Goal: Task Accomplishment & Management: Complete application form

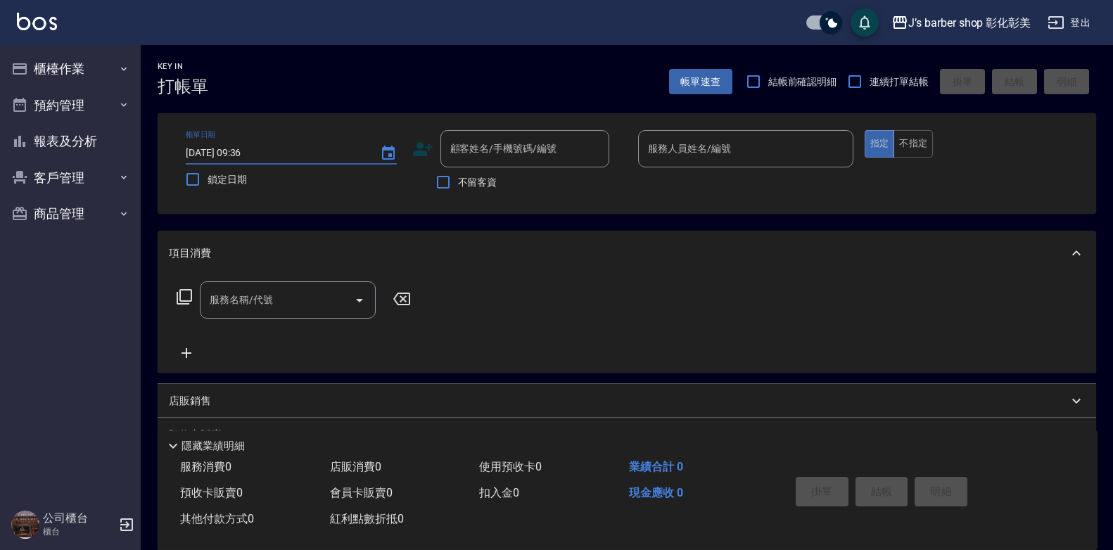
click at [241, 154] on input "[DATE] 09:36" at bounding box center [276, 152] width 180 height 23
type input "[DATE] 10:30"
click at [488, 155] on div "顧客姓名/手機號碼/編號 顧客姓名/手機號碼/編號" at bounding box center [524, 148] width 169 height 37
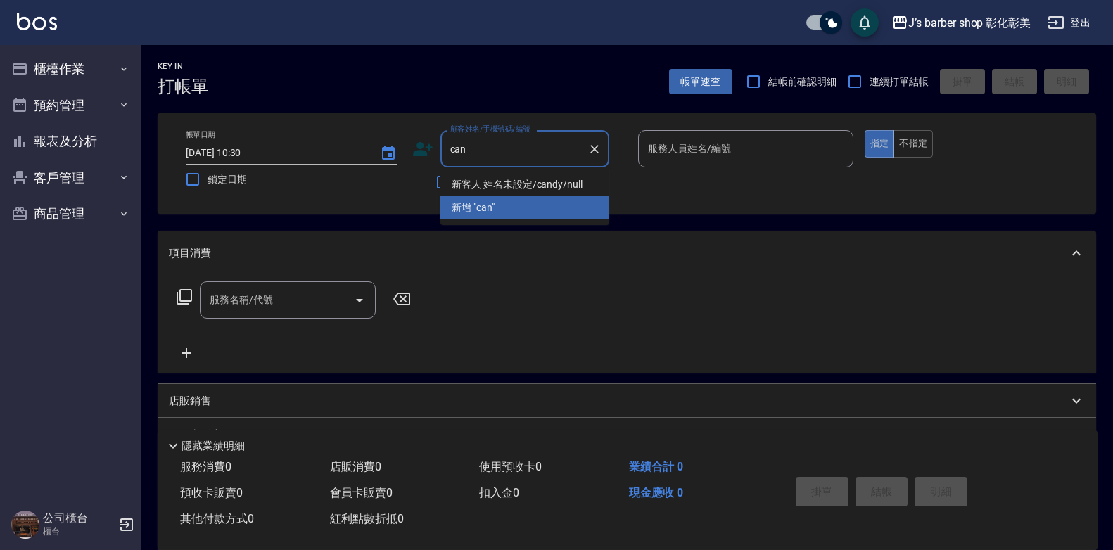
click at [537, 181] on li "新客人 姓名未設定/candy/null" at bounding box center [524, 184] width 169 height 23
type input "新客人 姓名未設定/candy/null"
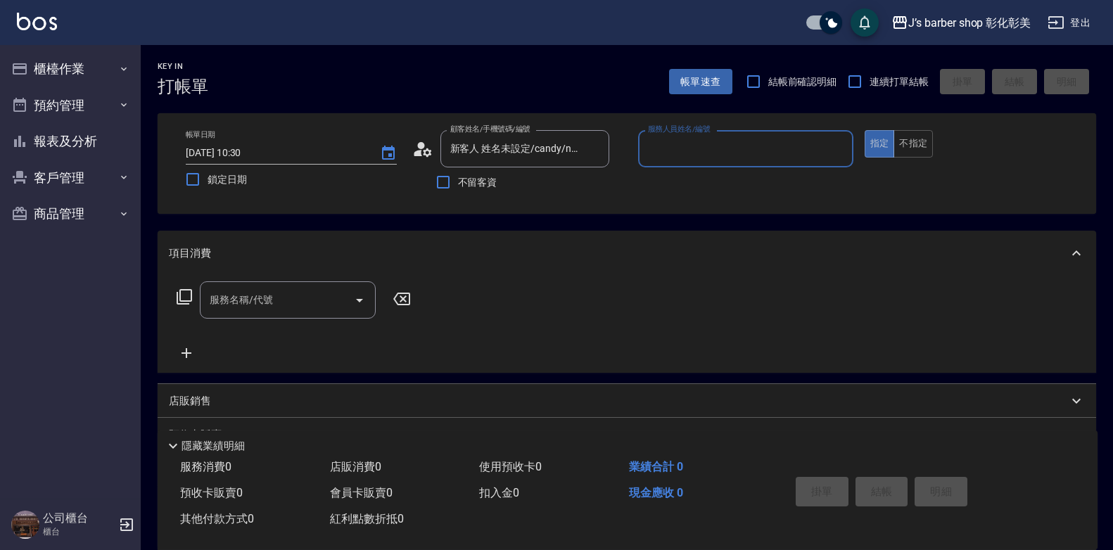
click at [696, 149] on input "服務人員姓名/編號" at bounding box center [745, 148] width 203 height 25
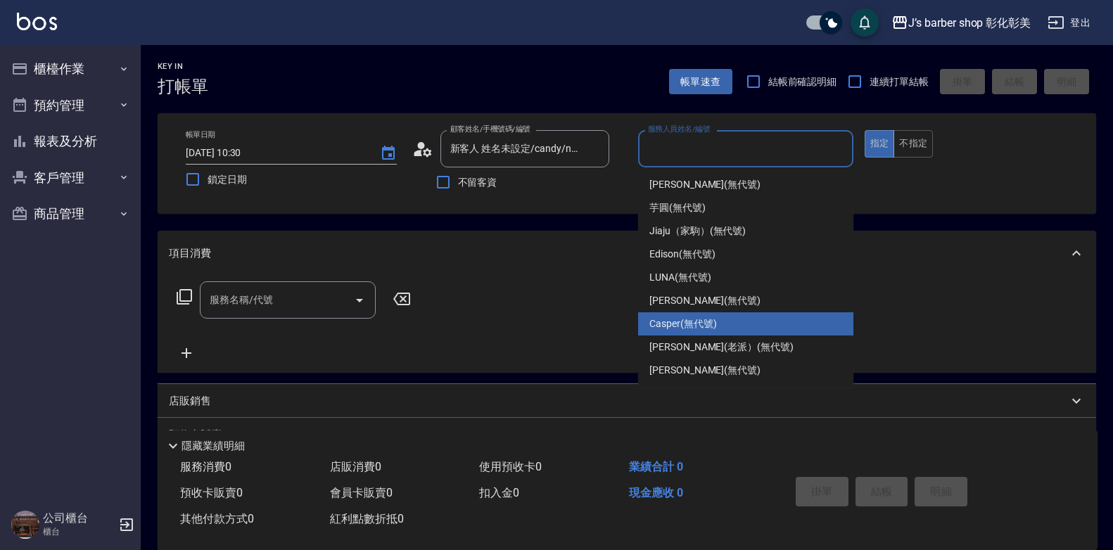
click at [699, 317] on span "Casper (無代號)" at bounding box center [682, 324] width 67 height 15
type input "Casper(無代號)"
click at [699, 317] on div "服務名稱/代號 服務名稱/代號" at bounding box center [627, 324] width 938 height 97
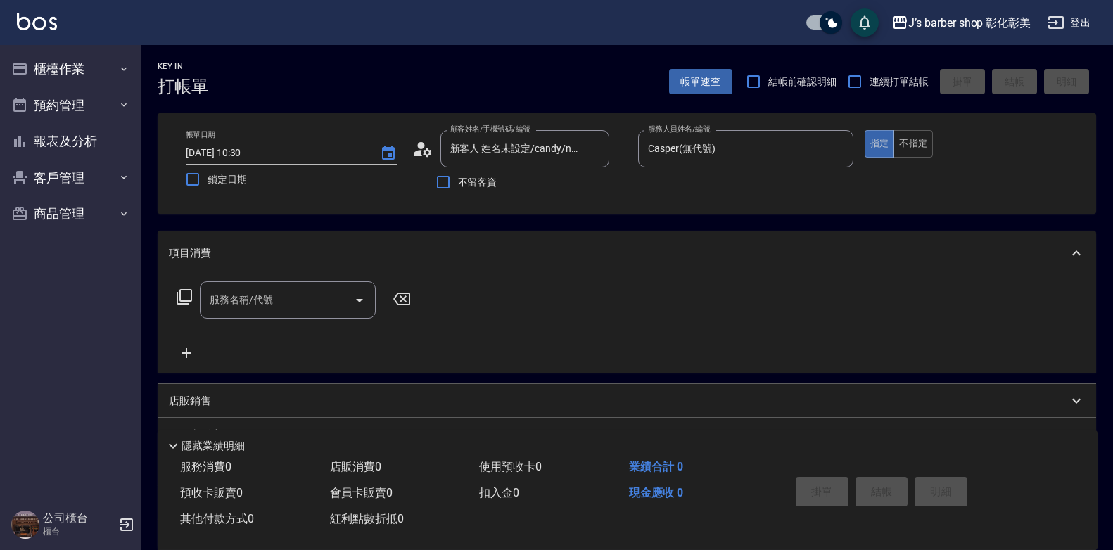
click at [313, 305] on input "服務名稱/代號" at bounding box center [277, 300] width 142 height 25
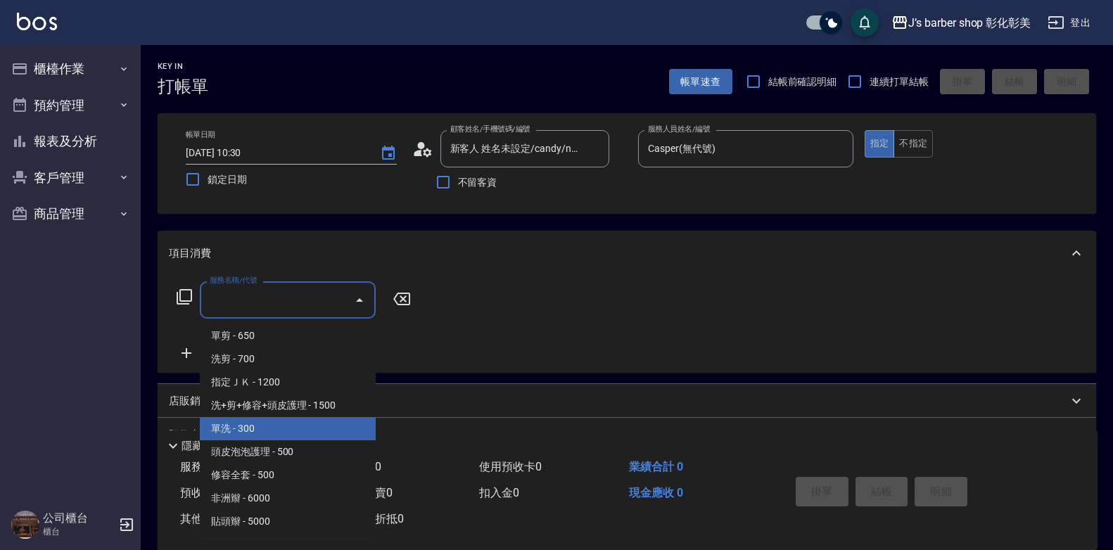
click at [288, 421] on span "單洗 - 300" at bounding box center [288, 428] width 176 height 23
type input "單洗(104)"
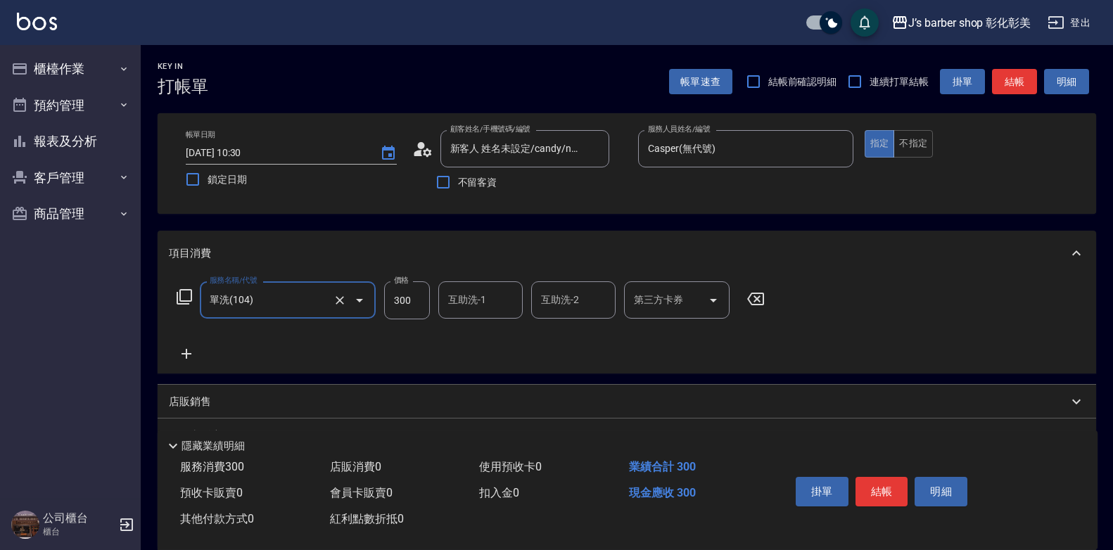
click at [407, 302] on input "300" at bounding box center [407, 300] width 46 height 38
type input "200"
click at [887, 477] on button "結帳" at bounding box center [881, 492] width 53 height 30
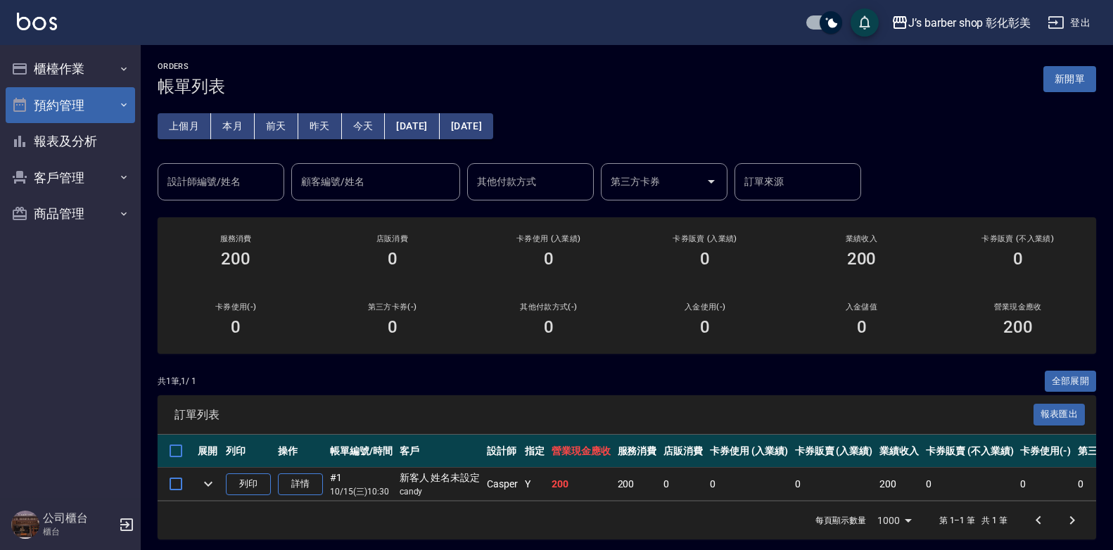
click at [74, 97] on button "預約管理" at bounding box center [70, 105] width 129 height 37
click at [87, 118] on button "預約管理" at bounding box center [70, 105] width 129 height 37
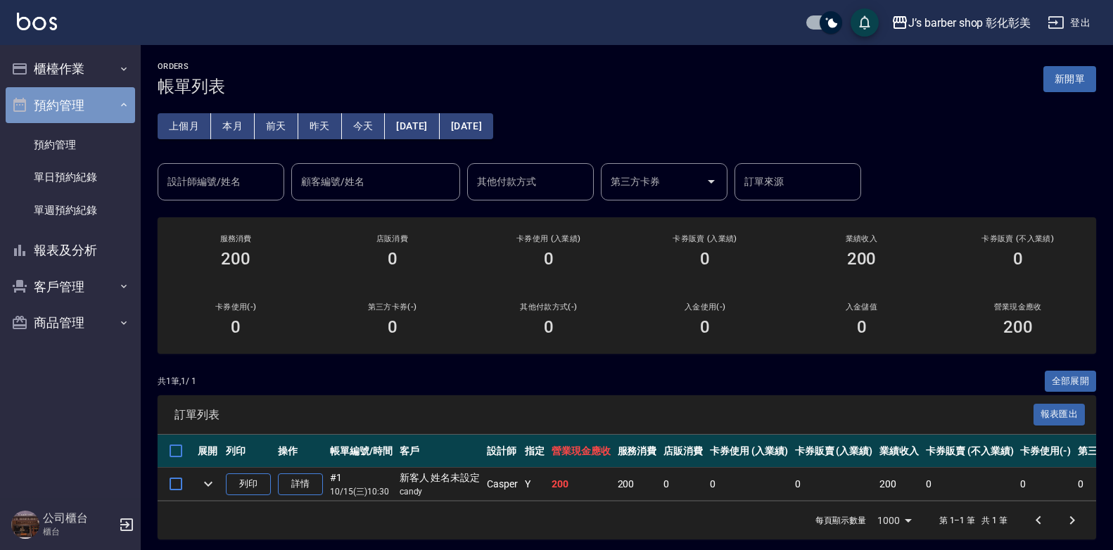
click at [87, 118] on button "預約管理" at bounding box center [70, 105] width 129 height 37
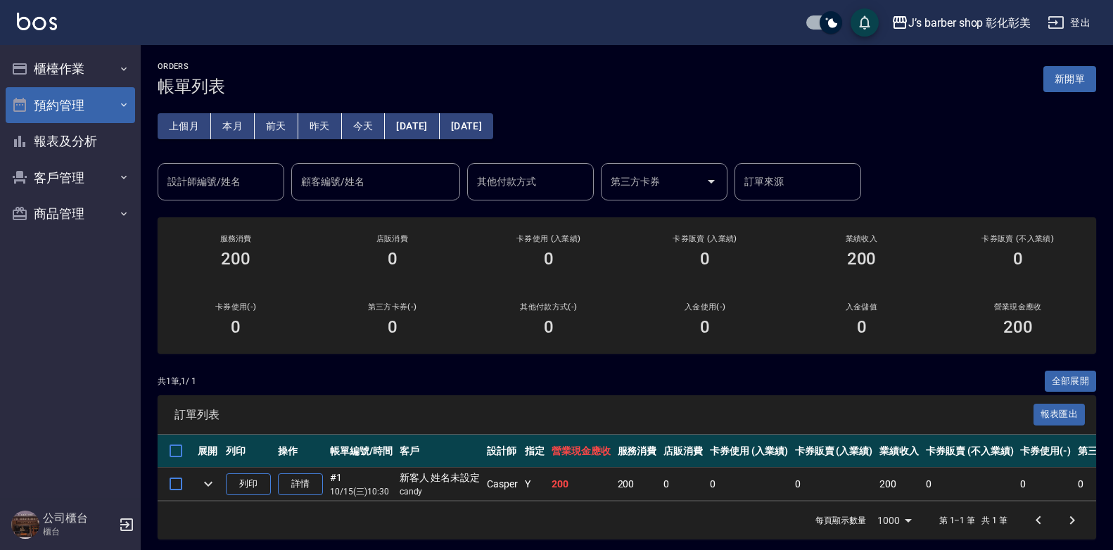
click at [87, 118] on button "預約管理" at bounding box center [70, 105] width 129 height 37
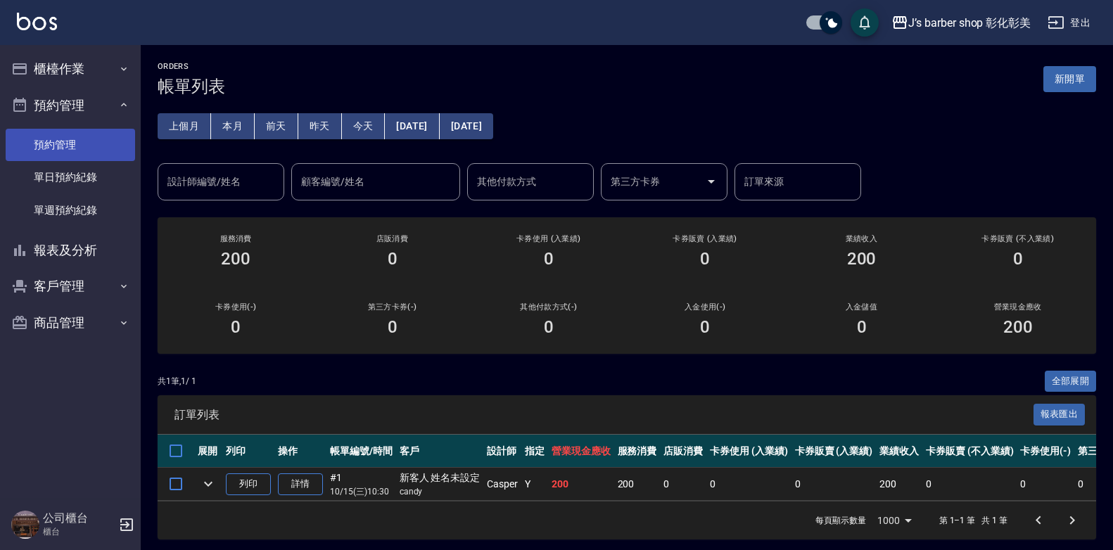
click at [92, 148] on link "預約管理" at bounding box center [70, 145] width 129 height 32
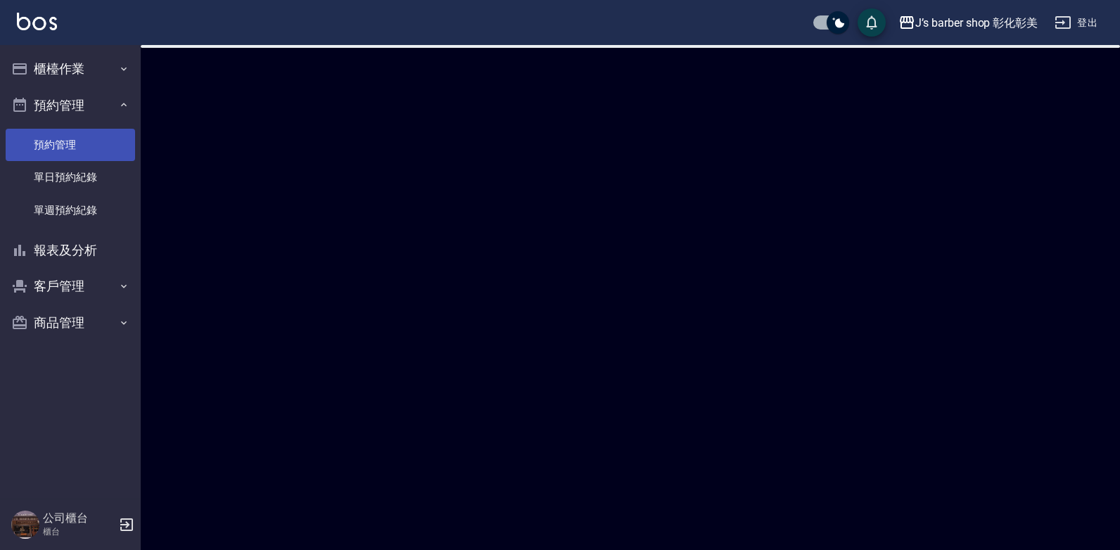
click at [92, 148] on link "預約管理" at bounding box center [70, 145] width 129 height 32
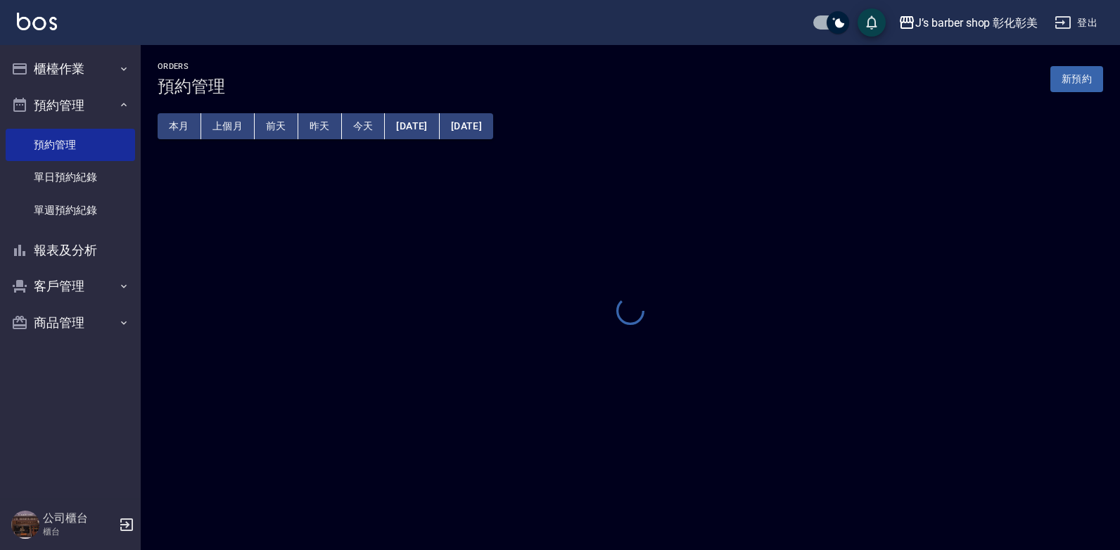
click at [354, 122] on button "今天" at bounding box center [364, 126] width 44 height 26
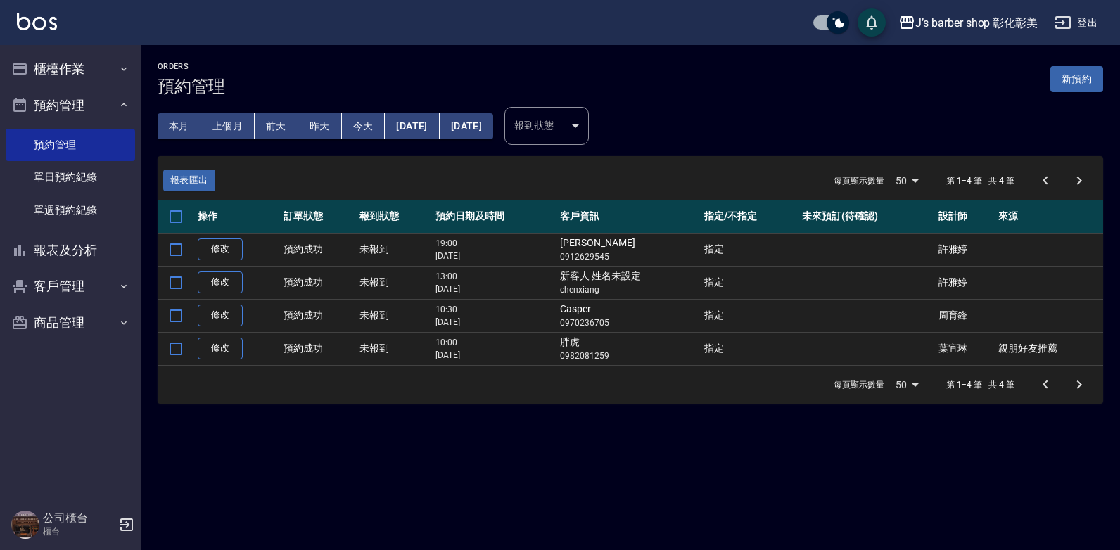
click at [439, 120] on button "[DATE]" at bounding box center [412, 126] width 54 height 26
drag, startPoint x: 444, startPoint y: 120, endPoint x: 423, endPoint y: 127, distance: 22.2
click at [423, 127] on button "[DATE]" at bounding box center [412, 126] width 54 height 26
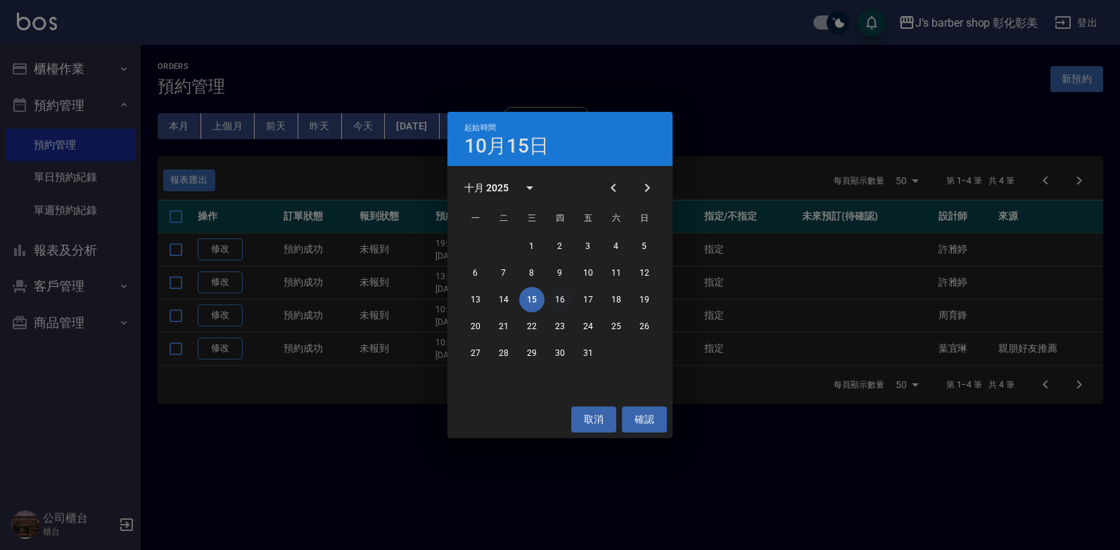
click at [558, 300] on button "16" at bounding box center [559, 299] width 25 height 25
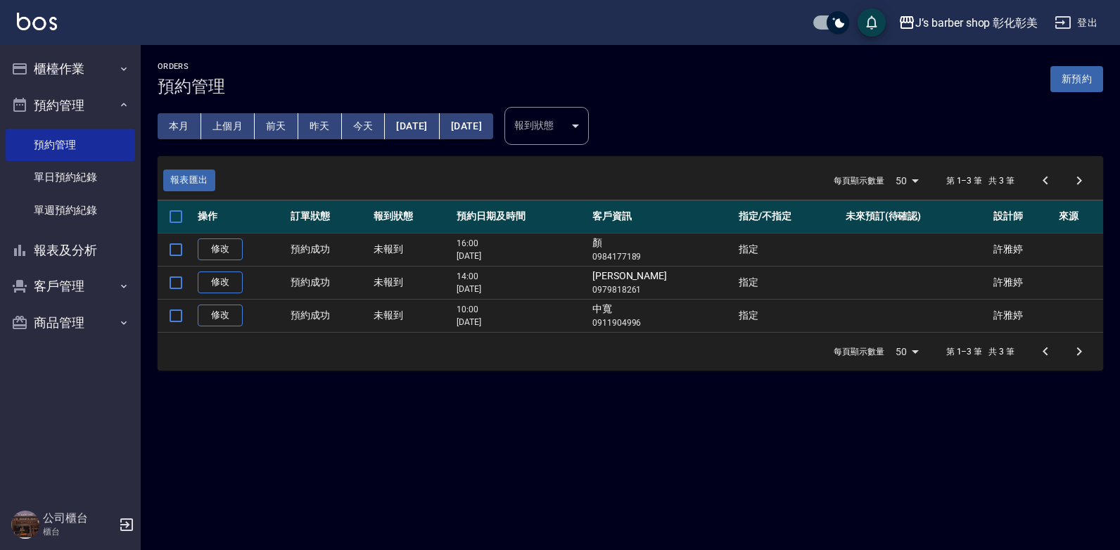
click at [439, 116] on button "[DATE]" at bounding box center [412, 126] width 54 height 26
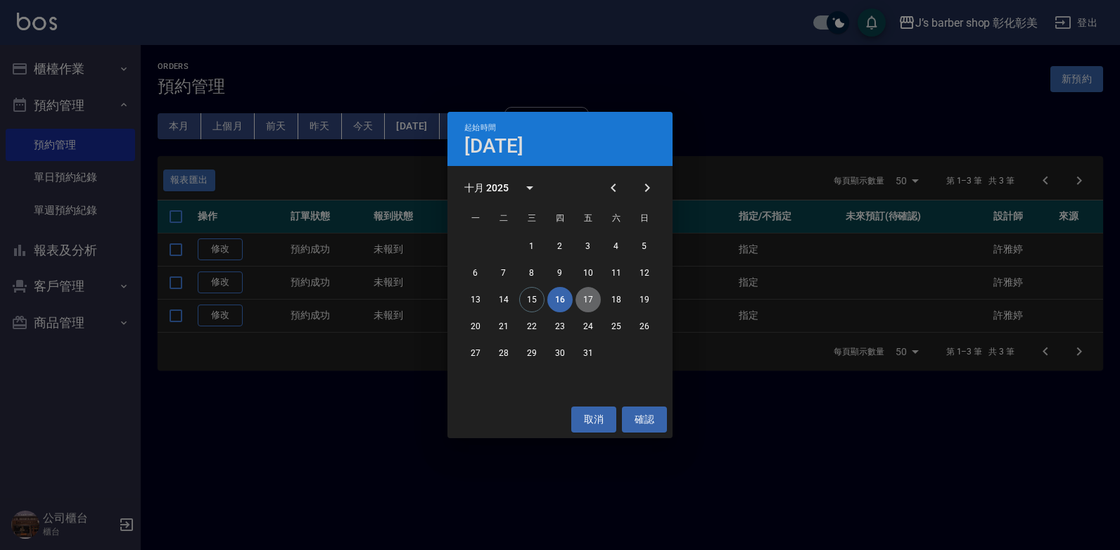
click at [593, 302] on button "17" at bounding box center [587, 299] width 25 height 25
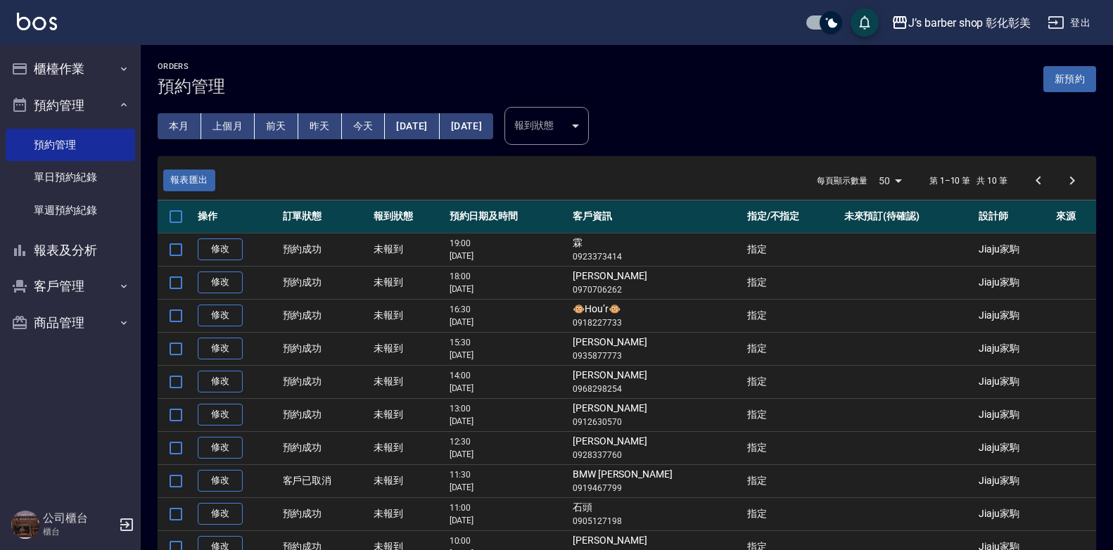
click at [409, 128] on button "[DATE]" at bounding box center [412, 126] width 54 height 26
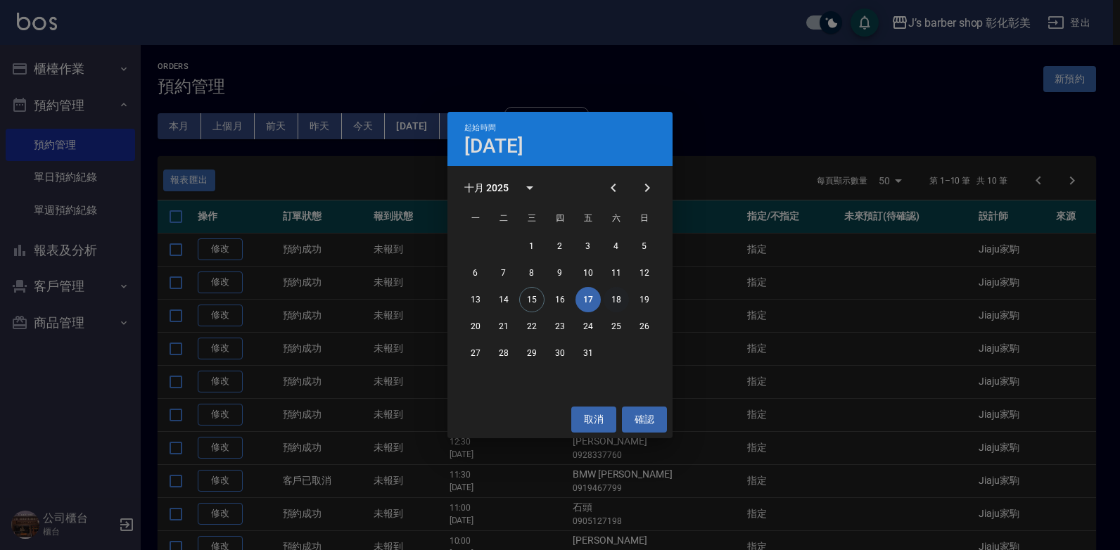
click at [614, 295] on button "18" at bounding box center [615, 299] width 25 height 25
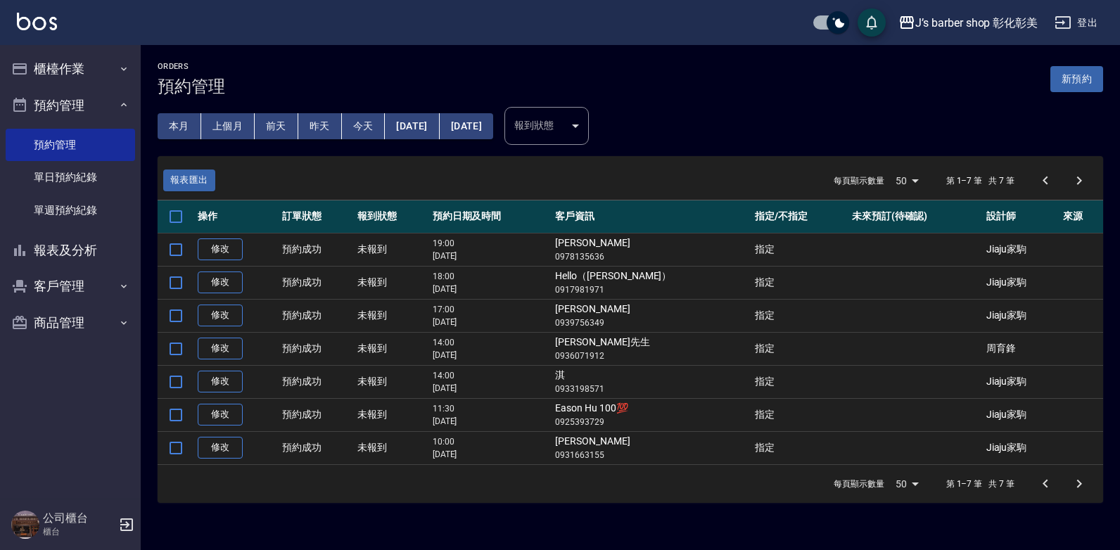
click at [438, 123] on button "[DATE]" at bounding box center [412, 126] width 54 height 26
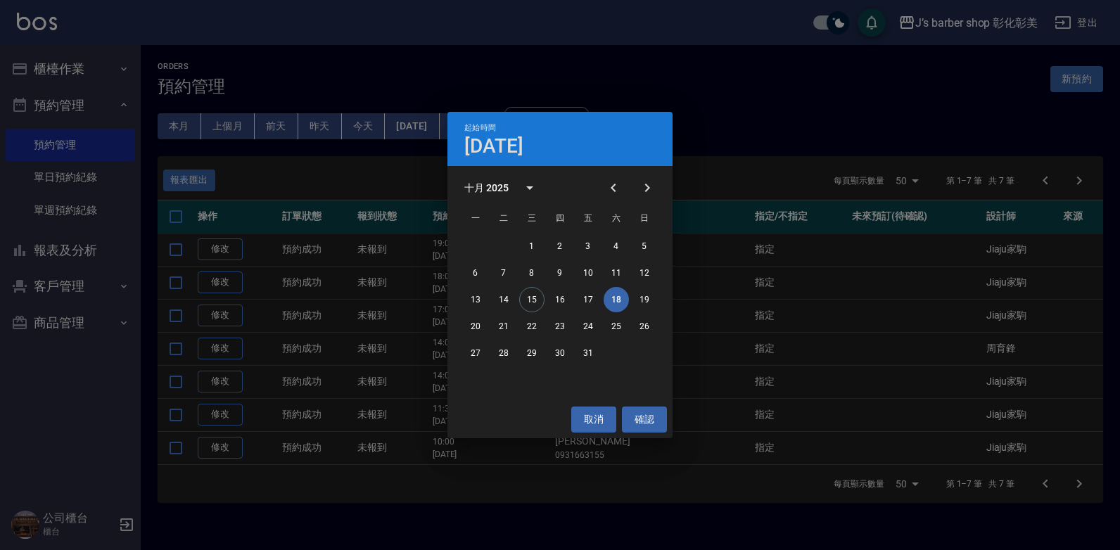
click at [761, 98] on div "起始時間 [DATE] 十月 2025 一 二 三 四 五 六 日 1 2 3 4 5 6 7 8 9 10 11 12 13 14 15 16 17 18 …" at bounding box center [560, 275] width 1120 height 550
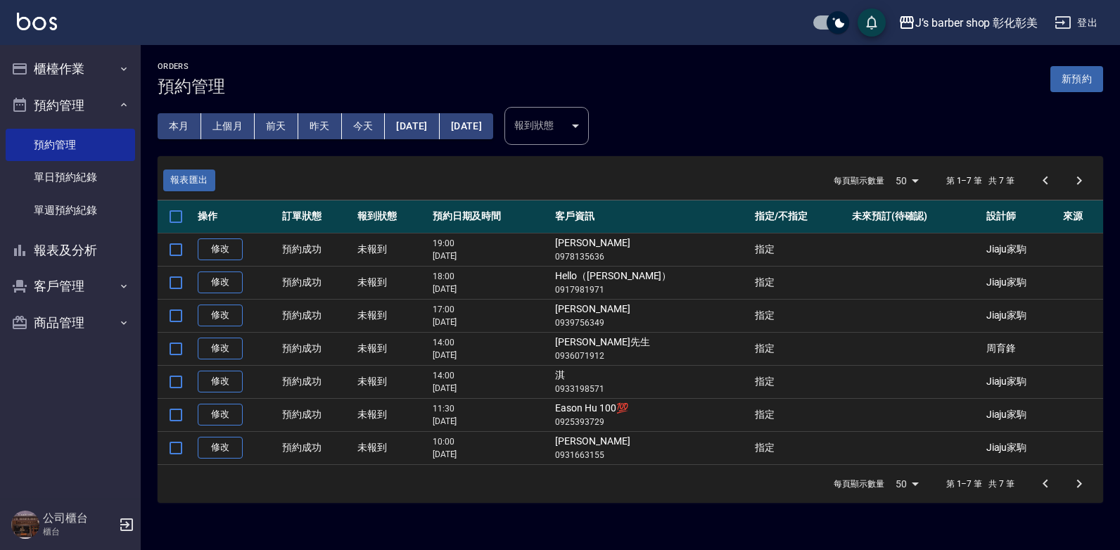
click at [404, 124] on button "[DATE]" at bounding box center [412, 126] width 54 height 26
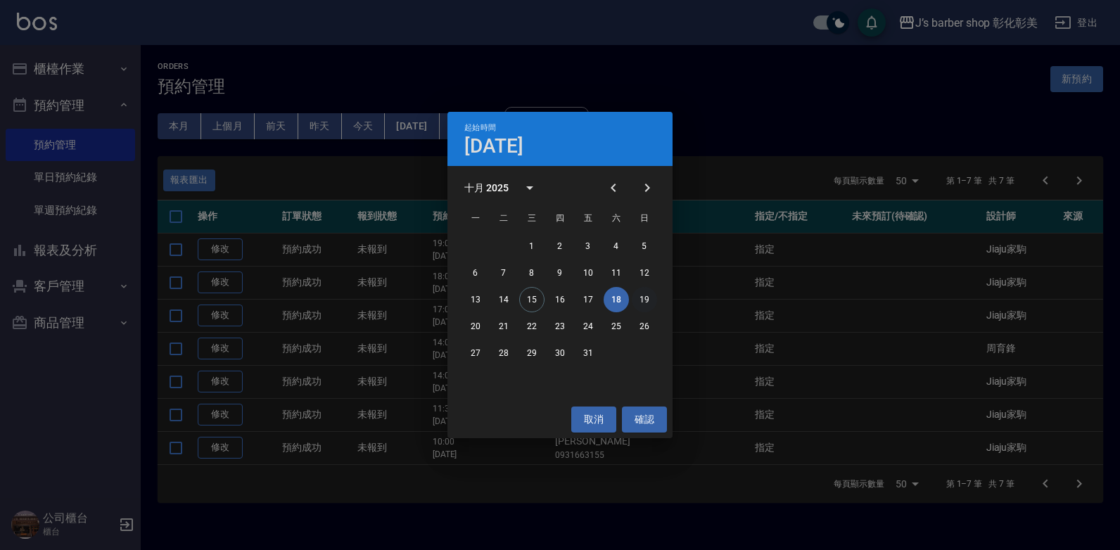
click at [646, 294] on button "19" at bounding box center [644, 299] width 25 height 25
click at [646, 294] on div "Orders 預約管理 新預約 本月 上個月 [DATE] [DATE] [DATE] [DATE] [DATE] 報到狀態 ​ 報到狀態 報表匯出 每頁顯示…" at bounding box center [630, 282] width 979 height 475
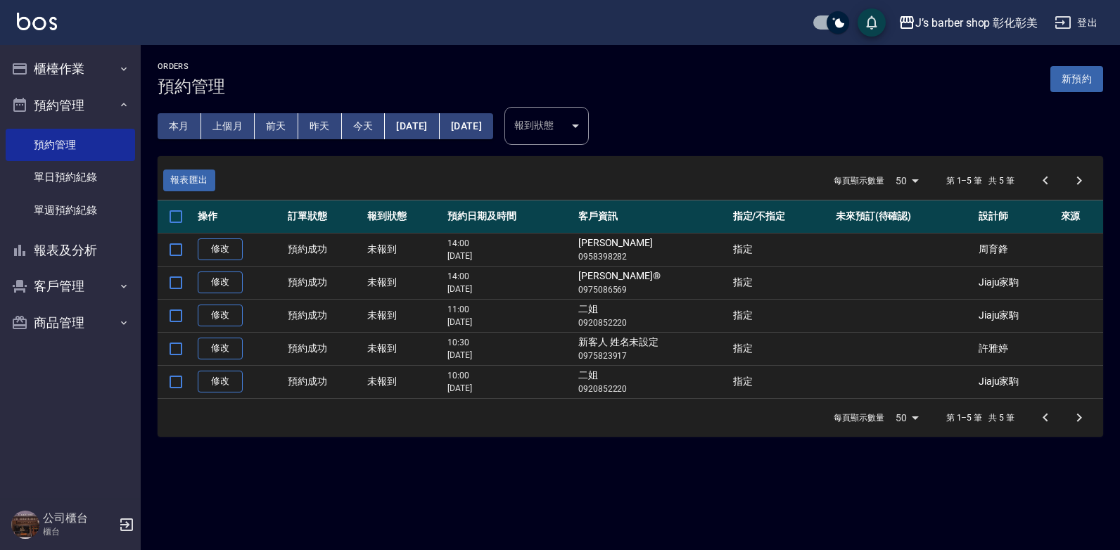
click at [434, 124] on button "[DATE]" at bounding box center [412, 126] width 54 height 26
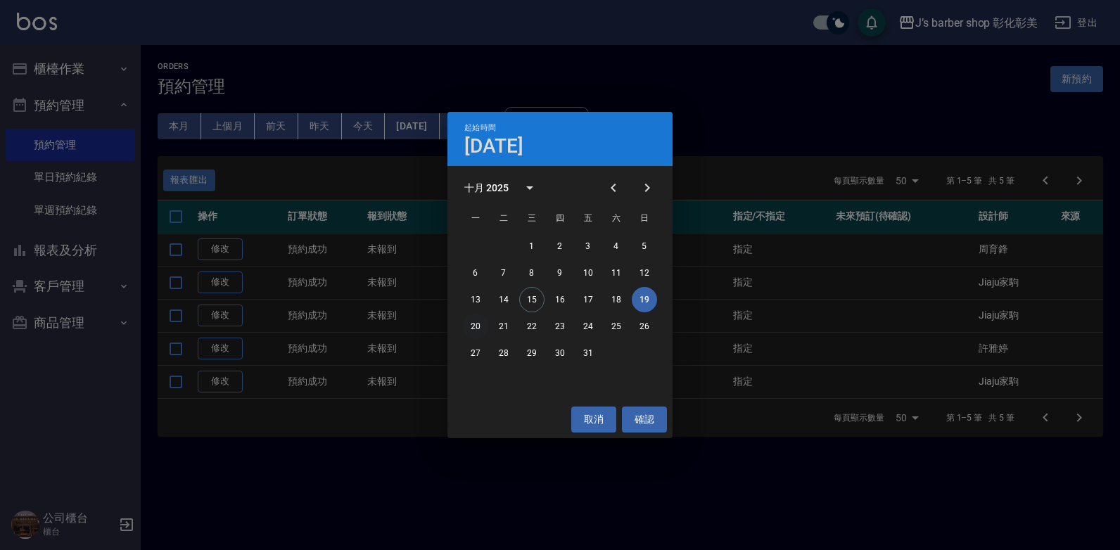
click at [475, 326] on button "20" at bounding box center [475, 326] width 25 height 25
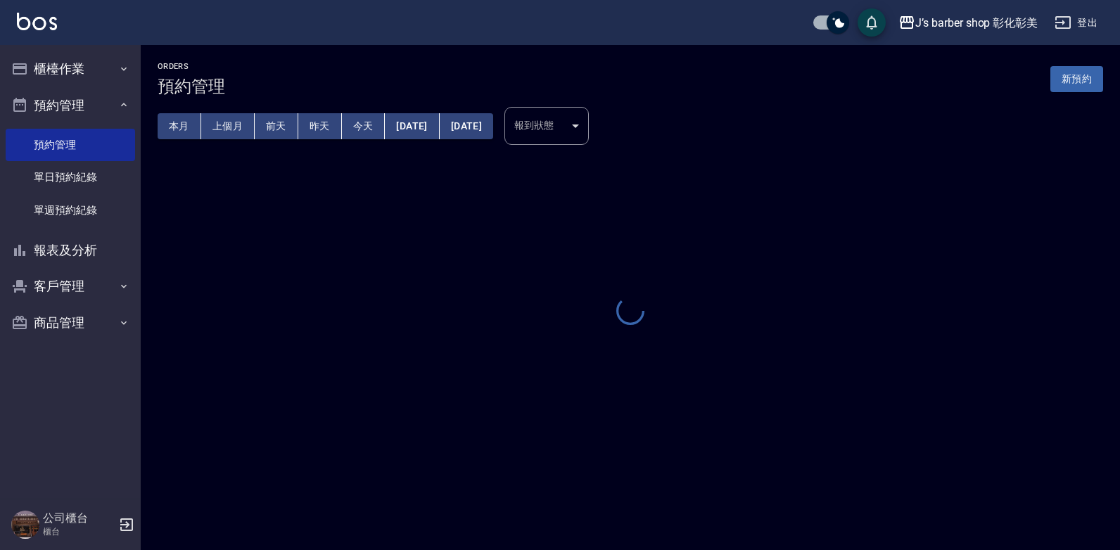
click at [475, 326] on div at bounding box center [630, 312] width 945 height 31
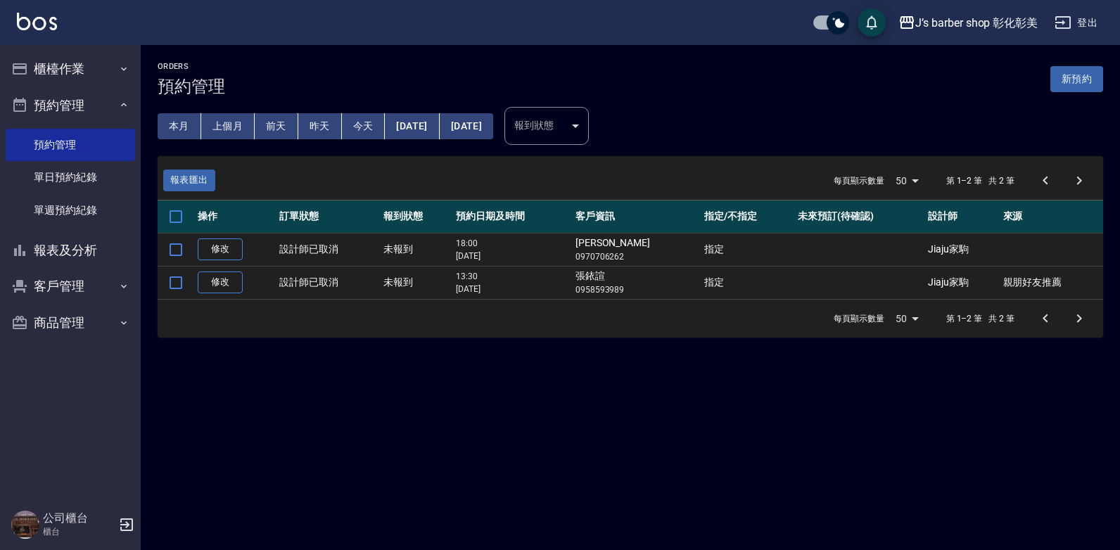
click at [416, 122] on button "[DATE]" at bounding box center [412, 126] width 54 height 26
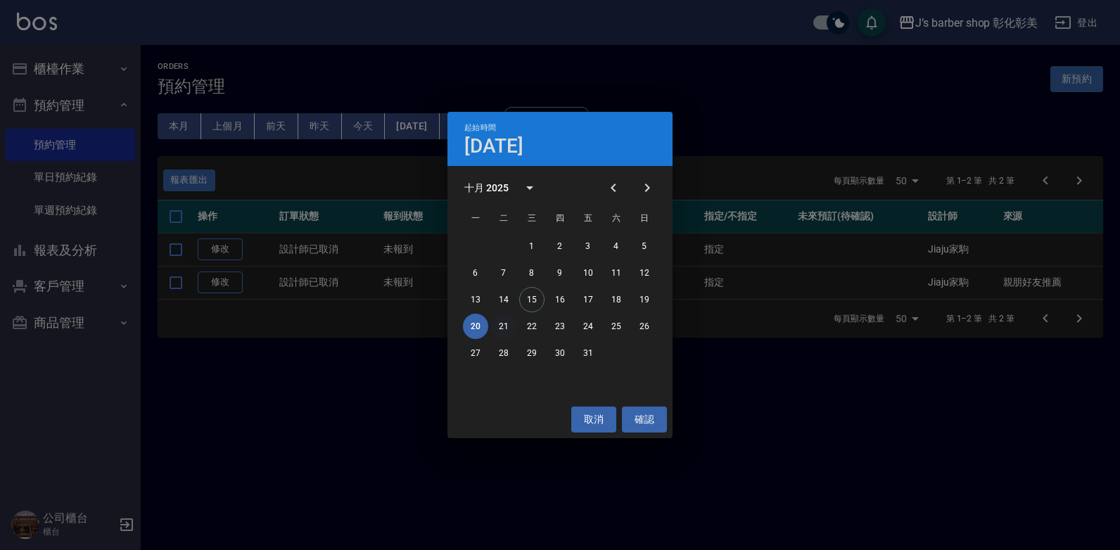
click at [506, 325] on button "21" at bounding box center [503, 326] width 25 height 25
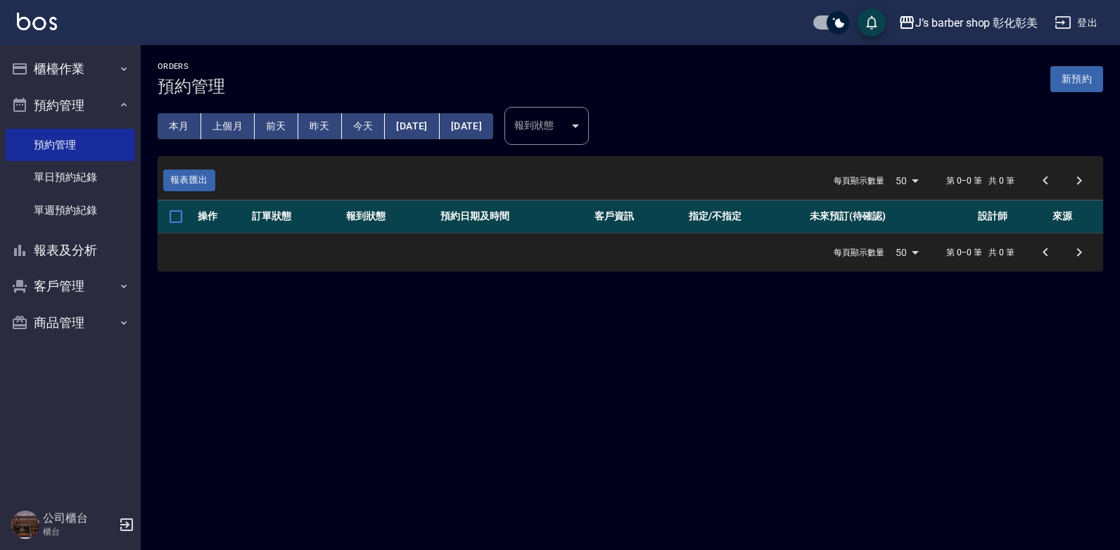
click at [435, 132] on button "[DATE]" at bounding box center [412, 126] width 54 height 26
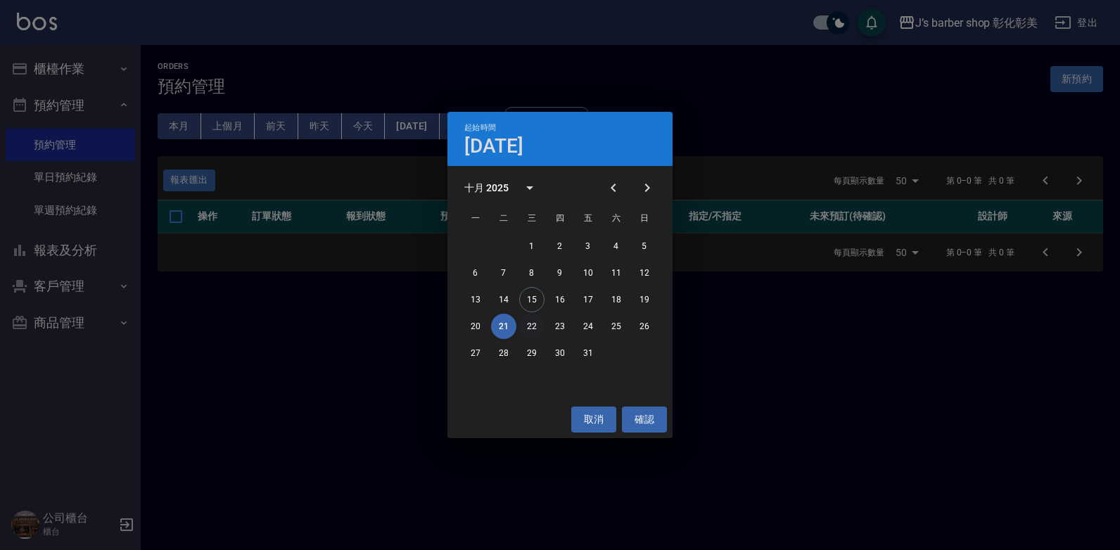
click at [527, 327] on button "22" at bounding box center [531, 326] width 25 height 25
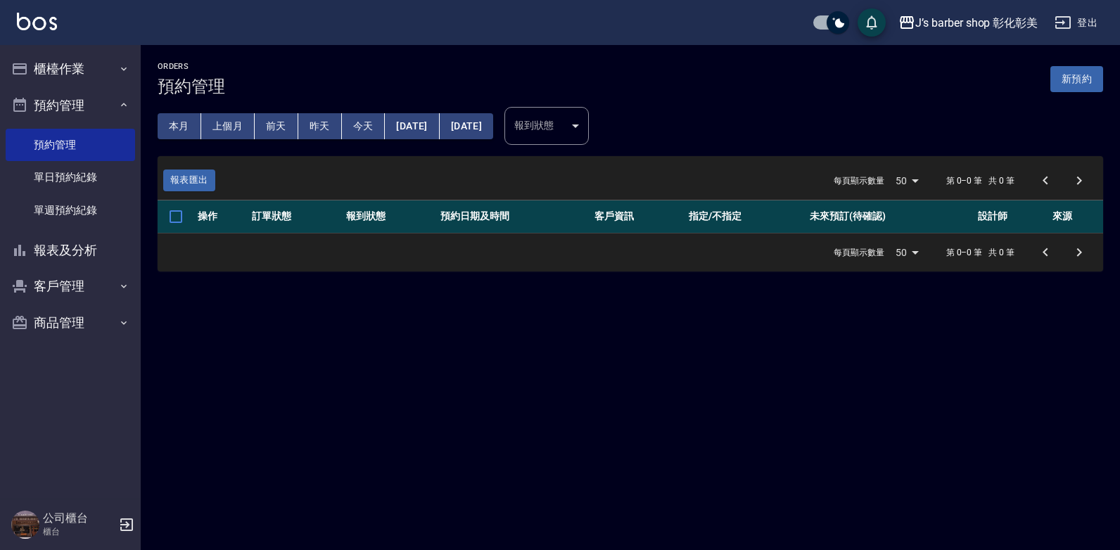
click at [464, 121] on button "[DATE]" at bounding box center [466, 126] width 53 height 26
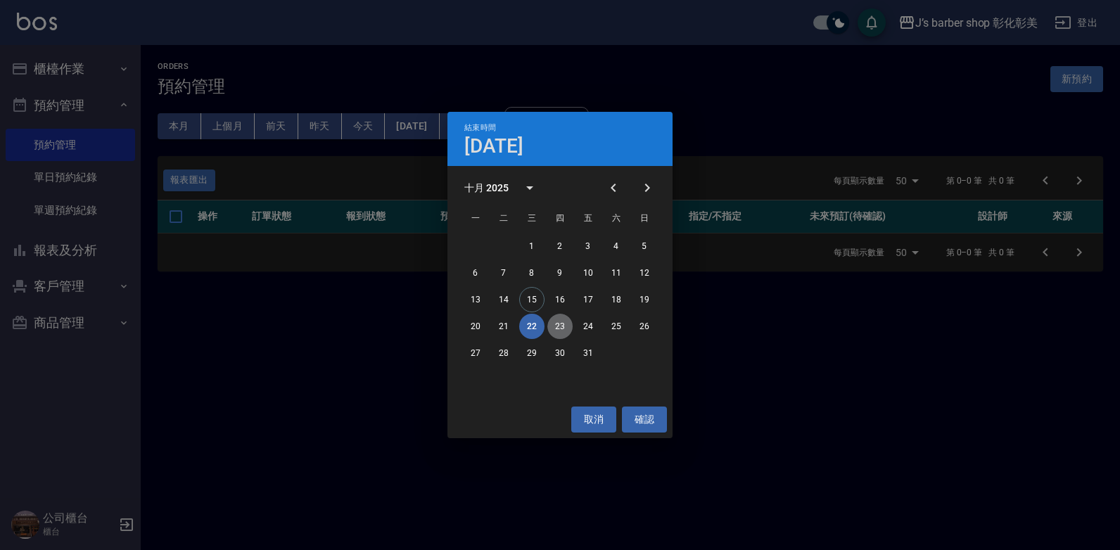
click at [562, 326] on button "23" at bounding box center [559, 326] width 25 height 25
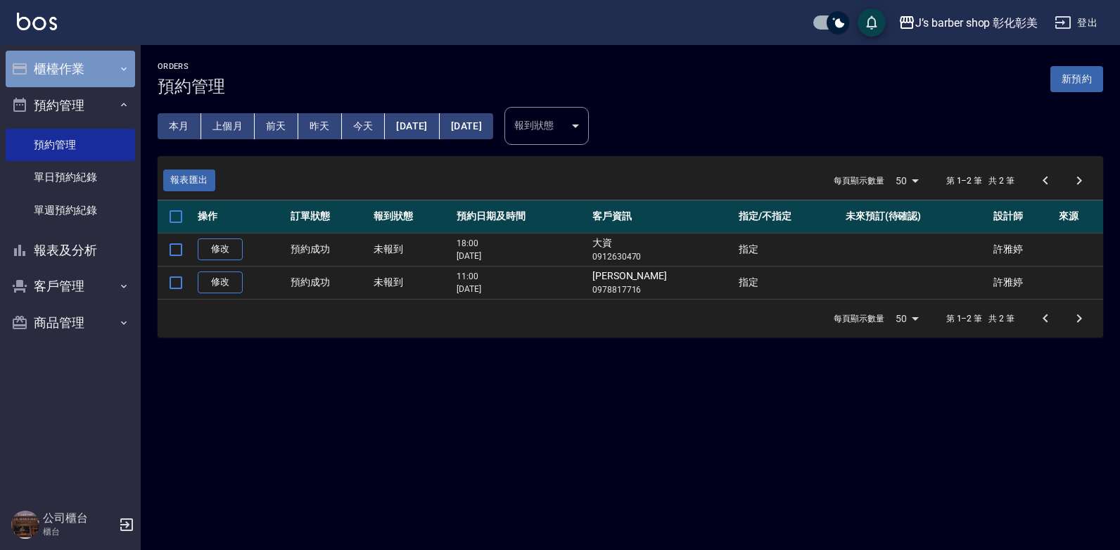
click at [100, 67] on button "櫃檯作業" at bounding box center [70, 69] width 129 height 37
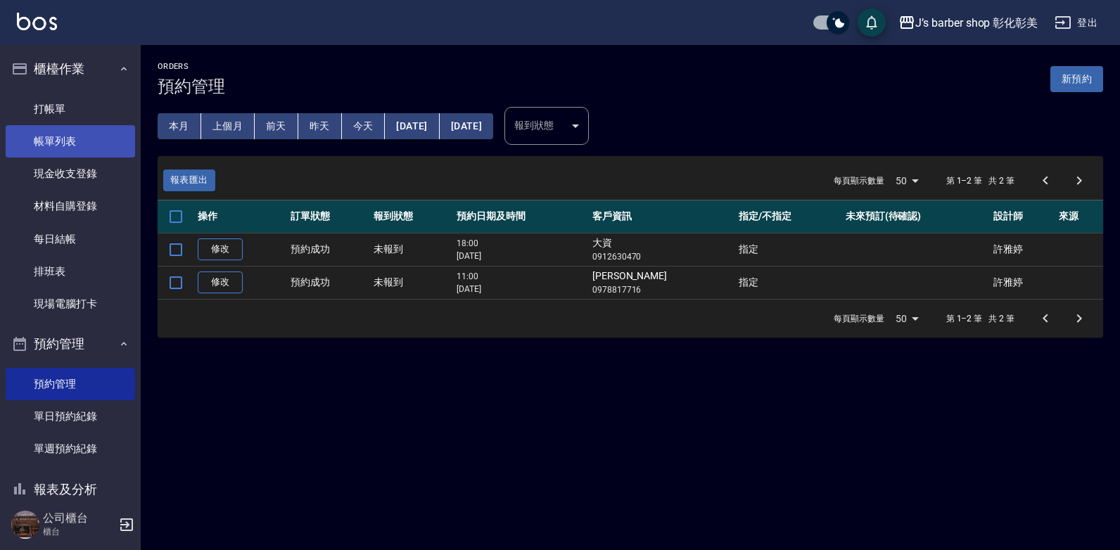
click at [101, 138] on link "帳單列表" at bounding box center [70, 141] width 129 height 32
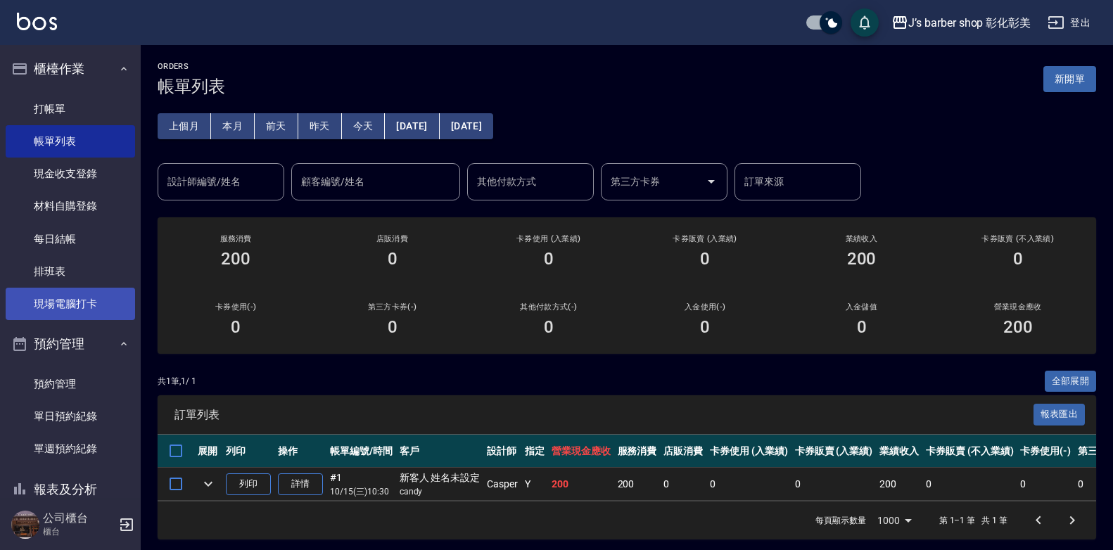
click at [101, 292] on link "現場電腦打卡" at bounding box center [70, 304] width 129 height 32
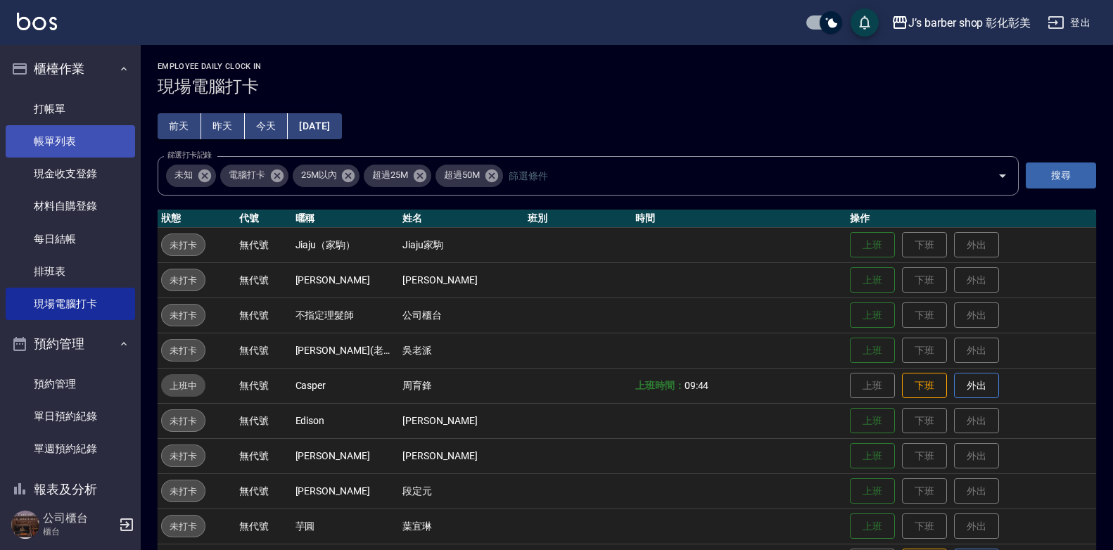
click at [35, 143] on link "帳單列表" at bounding box center [70, 141] width 129 height 32
